Goal: Book appointment/travel/reservation

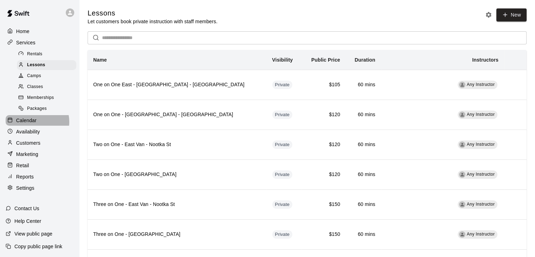
click at [34, 124] on p "Calendar" at bounding box center [26, 120] width 20 height 7
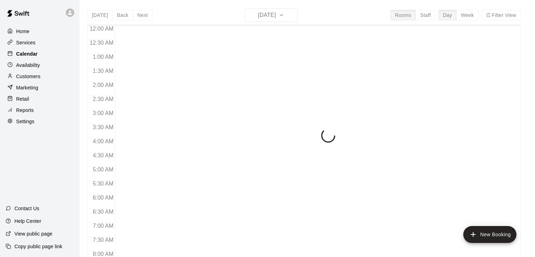
scroll to position [291, 0]
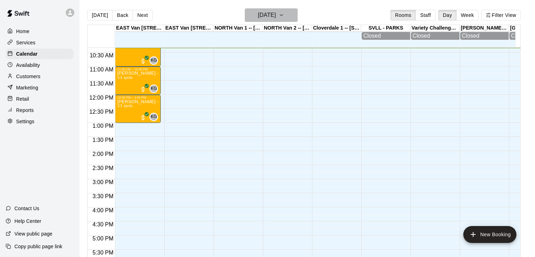
click at [284, 13] on icon "button" at bounding box center [281, 15] width 6 height 8
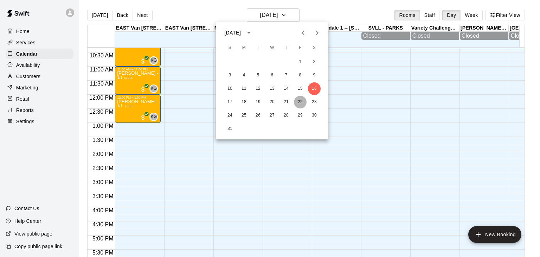
click at [299, 100] on button "22" at bounding box center [300, 102] width 13 height 13
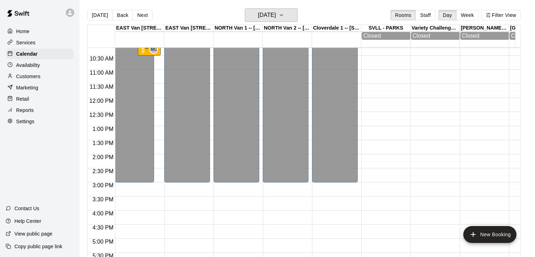
scroll to position [279, 0]
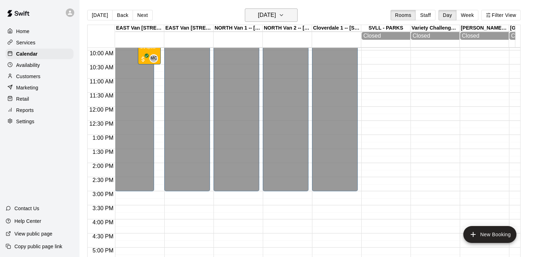
click at [284, 13] on icon "button" at bounding box center [281, 15] width 6 height 8
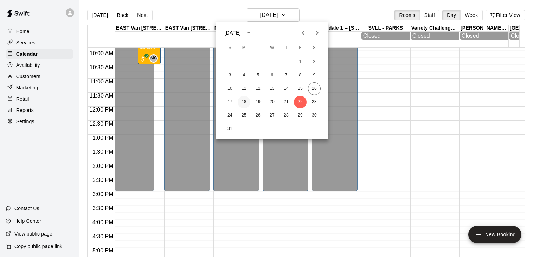
click at [244, 101] on button "18" at bounding box center [244, 102] width 13 height 13
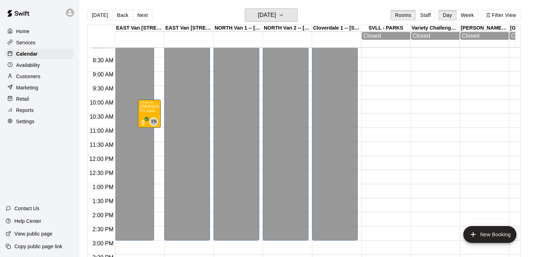
scroll to position [222, 0]
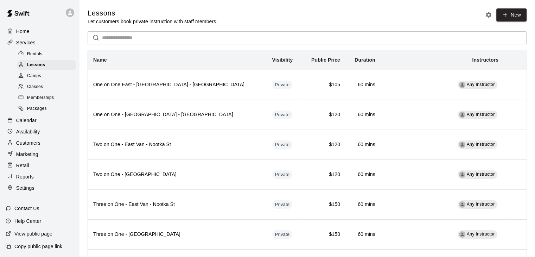
click at [38, 125] on div "Calendar" at bounding box center [40, 120] width 68 height 11
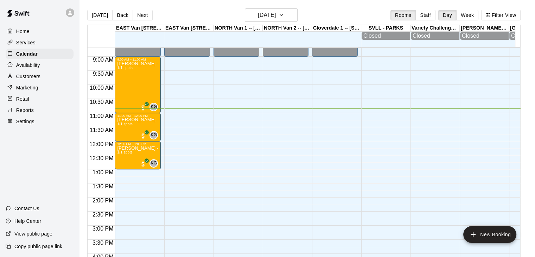
scroll to position [226, 0]
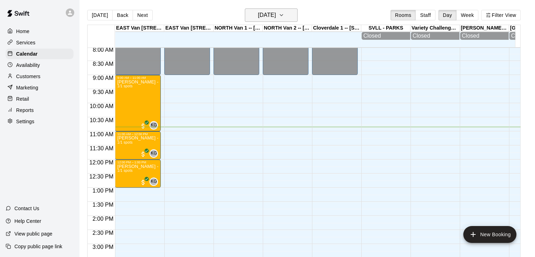
click at [283, 15] on icon "button" at bounding box center [281, 14] width 3 height 1
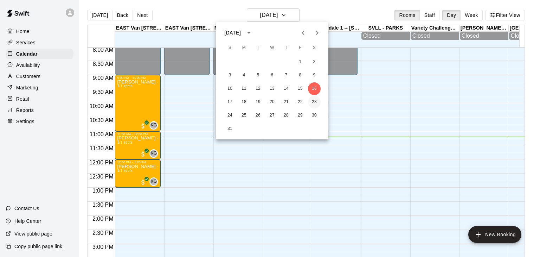
click at [313, 102] on button "23" at bounding box center [314, 102] width 13 height 13
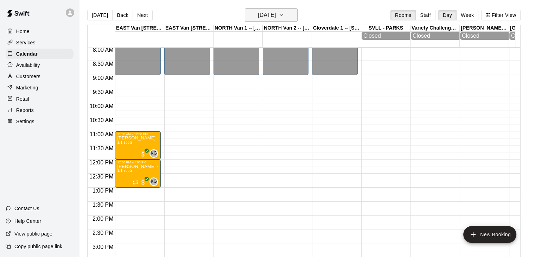
click at [284, 17] on icon "button" at bounding box center [281, 15] width 6 height 8
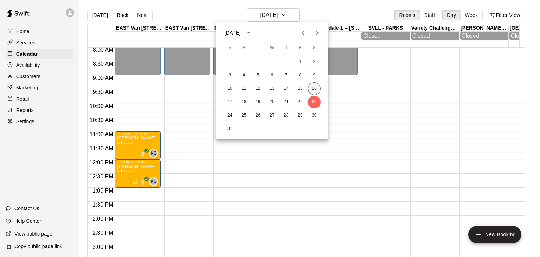
click at [314, 86] on button "16" at bounding box center [314, 88] width 13 height 13
